Goal: Navigation & Orientation: Find specific page/section

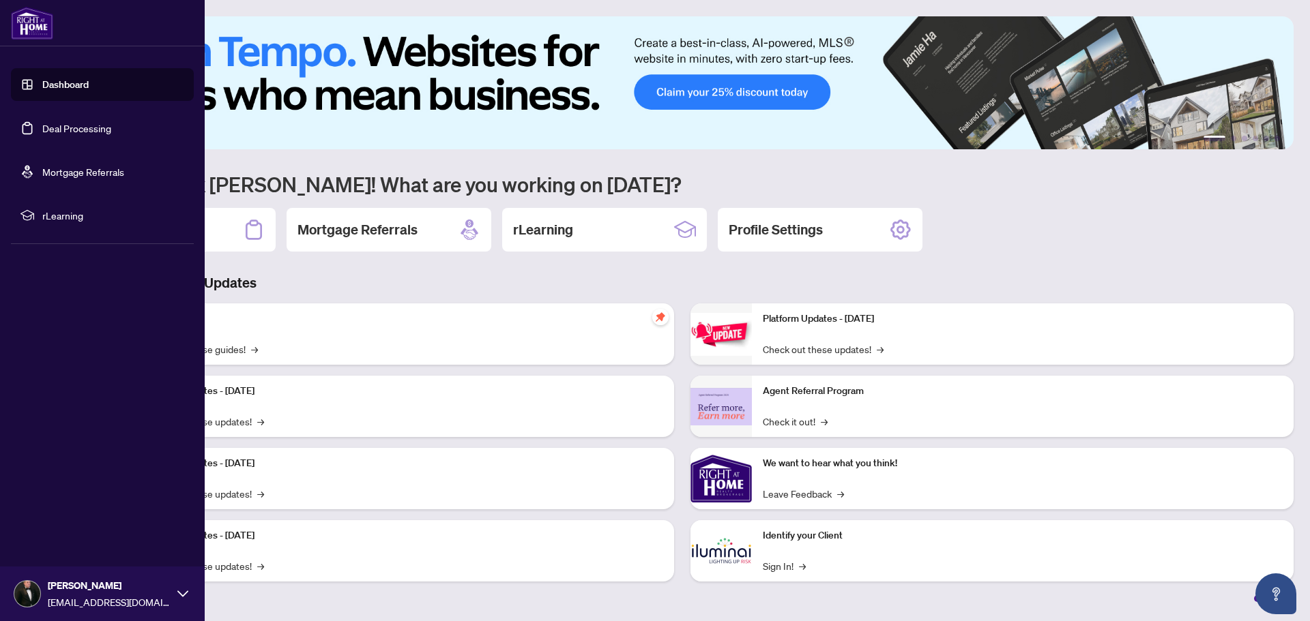
click at [72, 131] on link "Deal Processing" at bounding box center [76, 128] width 69 height 12
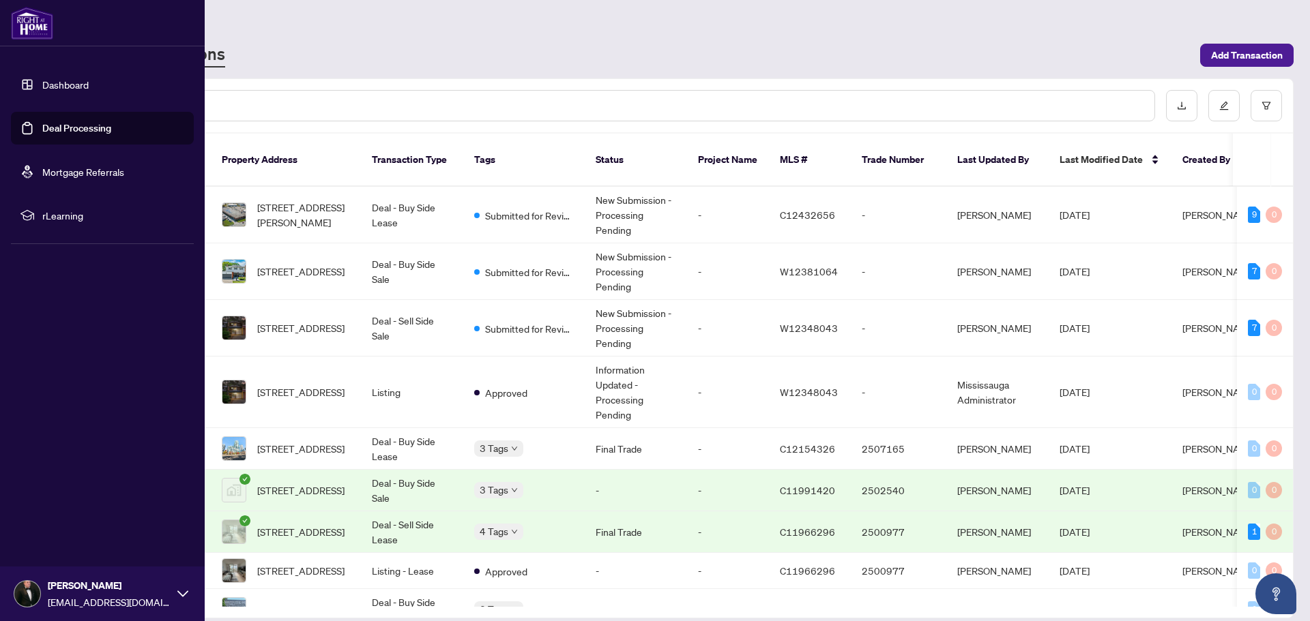
drag, startPoint x: 59, startPoint y: 89, endPoint x: 85, endPoint y: 77, distance: 28.7
click at [60, 89] on link "Dashboard" at bounding box center [65, 84] width 46 height 12
